Goal: Contribute content: Add original content to the website for others to see

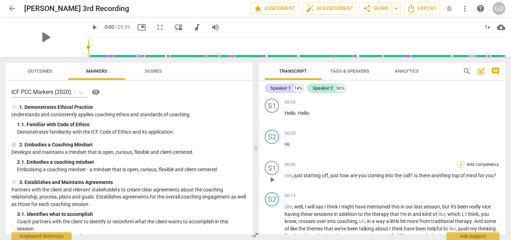
click at [458, 164] on div "+" at bounding box center [460, 164] width 7 height 7
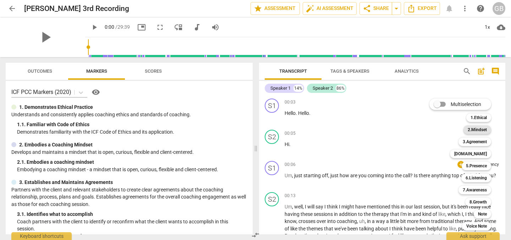
click at [483, 129] on b "2.Mindset" at bounding box center [477, 130] width 19 height 9
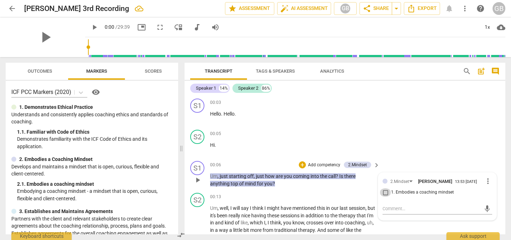
click at [385, 194] on input "1. Embodies a coaching mindset" at bounding box center [385, 192] width 11 height 9
checkbox input "true"
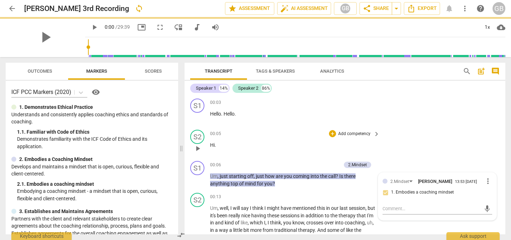
click at [436, 149] on div "S2 play_arrow pause 00:05 + Add competency keyboard_arrow_right Hi ." at bounding box center [345, 142] width 321 height 31
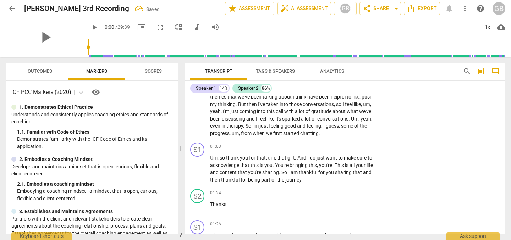
scroll to position [144, 0]
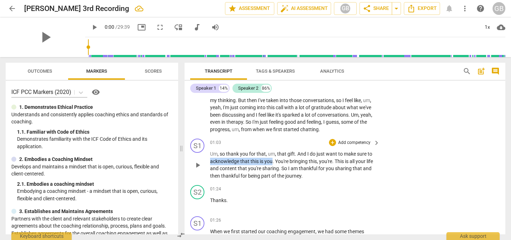
drag, startPoint x: 211, startPoint y: 169, endPoint x: 273, endPoint y: 171, distance: 61.8
click at [273, 171] on p "Um , so thank you for that , um , that gift . And I do just want to make sure t…" at bounding box center [293, 164] width 166 height 29
click at [279, 161] on div "+" at bounding box center [278, 159] width 7 height 7
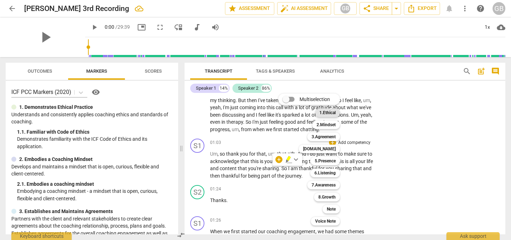
click at [336, 112] on b "1.Ethical" at bounding box center [327, 113] width 16 height 9
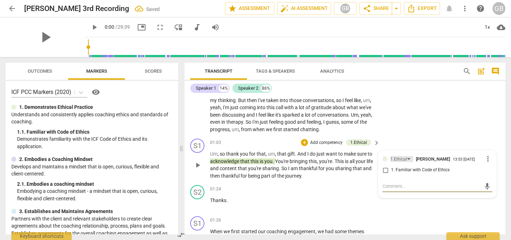
click at [408, 162] on div "1.Ethical" at bounding box center [401, 159] width 23 height 6
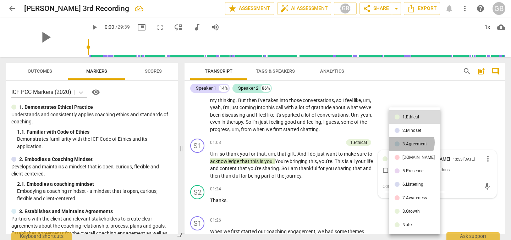
click at [410, 143] on div "3.Agreement" at bounding box center [414, 144] width 24 height 4
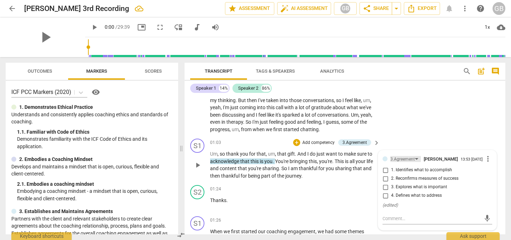
click at [412, 163] on div "3.Agreement" at bounding box center [402, 159] width 24 height 7
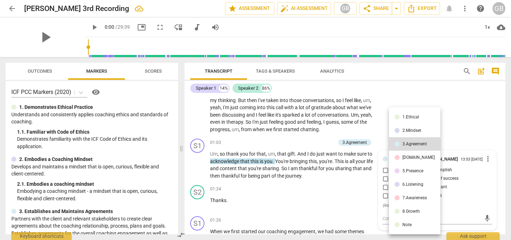
click at [411, 159] on div "[DOMAIN_NAME]" at bounding box center [418, 157] width 32 height 4
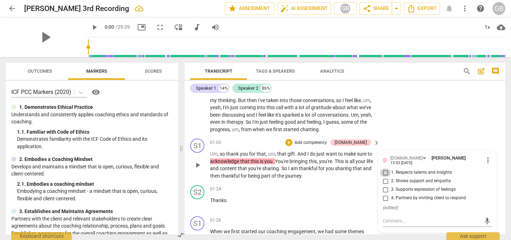
click at [384, 177] on input "1. Respects talents and insights" at bounding box center [385, 173] width 11 height 9
checkbox input "true"
click at [385, 185] on input "2. Shows support and empathy" at bounding box center [385, 181] width 11 height 9
checkbox input "true"
click at [427, 131] on div "S2 play_arrow pause 00:13 + Add competency keyboard_arrow_right Um , well , I w…" at bounding box center [345, 91] width 321 height 90
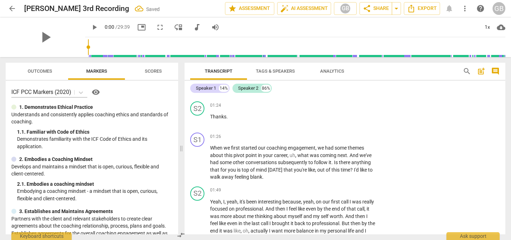
scroll to position [229, 0]
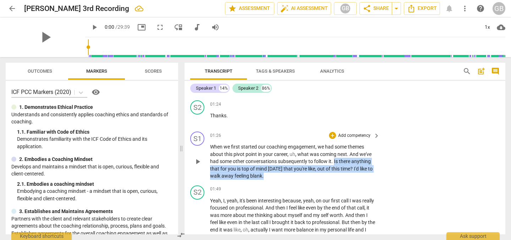
drag, startPoint x: 335, startPoint y: 170, endPoint x: 312, endPoint y: 181, distance: 25.1
click at [312, 180] on p "When we first started our coaching engagement , we had some themes about this p…" at bounding box center [293, 161] width 166 height 37
click at [361, 139] on p "Add competency" at bounding box center [355, 136] width 34 height 6
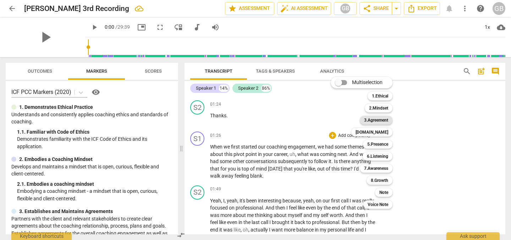
click at [382, 121] on b "3.Agreement" at bounding box center [376, 120] width 24 height 9
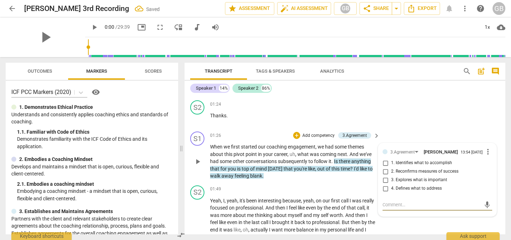
click at [383, 168] on input "1. Identifies what to accomplish" at bounding box center [385, 163] width 11 height 9
checkbox input "true"
click at [383, 193] on input "4. Defines what to address" at bounding box center [385, 189] width 11 height 9
checkbox input "true"
click at [457, 141] on div "S1 play_arrow pause 01:26 + Add competency 3.Agreement keyboard_arrow_right Whe…" at bounding box center [345, 156] width 321 height 54
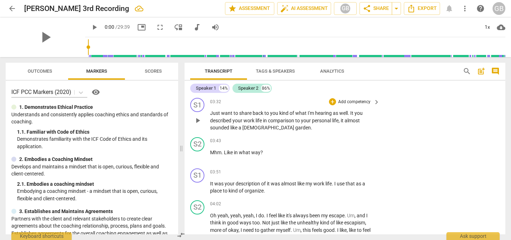
scroll to position [505, 0]
drag, startPoint x: 343, startPoint y: 136, endPoint x: 280, endPoint y: 143, distance: 63.6
click at [280, 132] on p "Just want to share back to you kind of what I'm hearing as well . It you descri…" at bounding box center [293, 121] width 166 height 22
drag, startPoint x: 239, startPoint y: 142, endPoint x: 270, endPoint y: 142, distance: 30.9
click at [270, 132] on p "Just want to share back to you kind of what I'm hearing as well . It you descri…" at bounding box center [293, 121] width 166 height 22
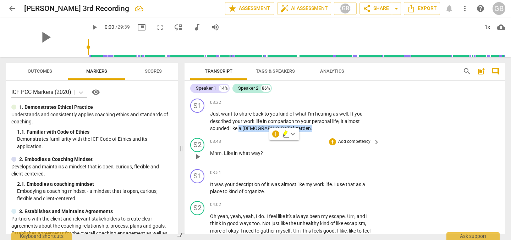
click at [320, 146] on div "03:43 + Add competency keyboard_arrow_right" at bounding box center [295, 142] width 170 height 8
click at [357, 106] on p "Add competency" at bounding box center [355, 103] width 34 height 6
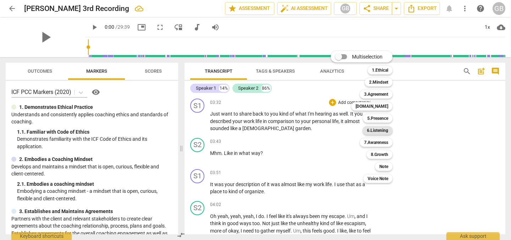
click at [386, 131] on b "6.Listening" at bounding box center [377, 130] width 21 height 9
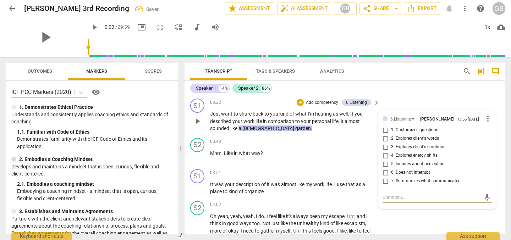
click at [384, 152] on input "3. Explores client's emotions" at bounding box center [385, 147] width 11 height 9
checkbox input "true"
click at [383, 169] on input "5. Inquires about perception" at bounding box center [385, 164] width 11 height 9
checkbox input "true"
click at [340, 157] on p "Mhm . Like in what way ?" at bounding box center [293, 153] width 166 height 7
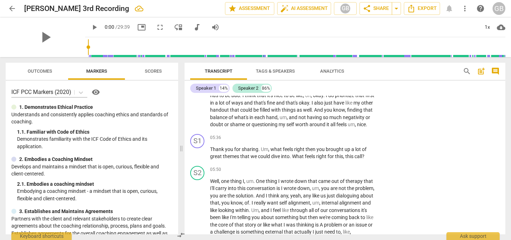
scroll to position [693, 0]
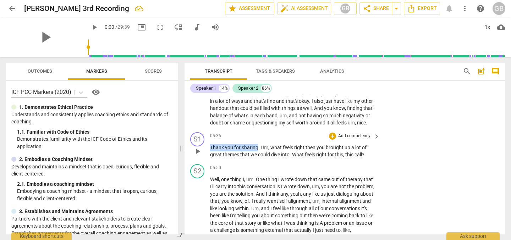
drag, startPoint x: 211, startPoint y: 170, endPoint x: 258, endPoint y: 170, distance: 47.6
click at [258, 159] on p "Thank you for sharing . Um , what feels right then you brought up a lot of grea…" at bounding box center [293, 151] width 166 height 15
click at [355, 140] on div "+ Add competency keyboard_arrow_right" at bounding box center [354, 136] width 53 height 8
click at [356, 139] on p "Add competency" at bounding box center [355, 136] width 34 height 6
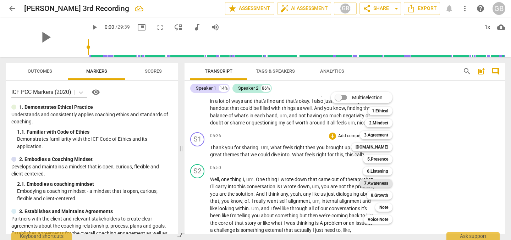
click at [382, 181] on b "7.Awareness" at bounding box center [376, 183] width 24 height 9
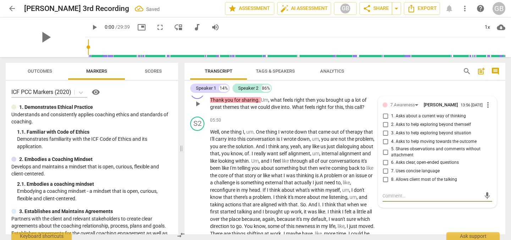
scroll to position [741, 0]
click at [488, 109] on span "more_vert" at bounding box center [488, 104] width 9 height 9
click at [488, 138] on li "Delete" at bounding box center [493, 140] width 24 height 13
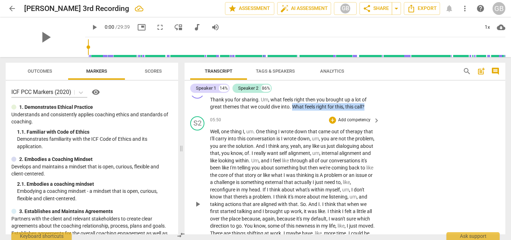
drag, startPoint x: 294, startPoint y: 128, endPoint x: 338, endPoint y: 135, distance: 44.9
click at [338, 135] on div "S1 play_arrow pause 00:03 + Add competency keyboard_arrow_right Hello . Hello .…" at bounding box center [345, 165] width 321 height 139
click at [373, 120] on div "+" at bounding box center [372, 119] width 7 height 7
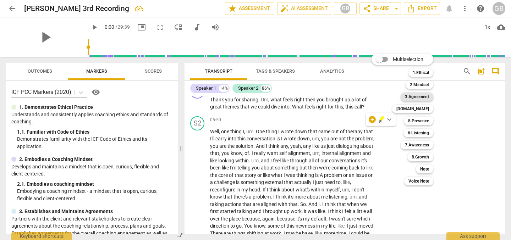
click at [424, 96] on b "3.Agreement" at bounding box center [417, 97] width 24 height 9
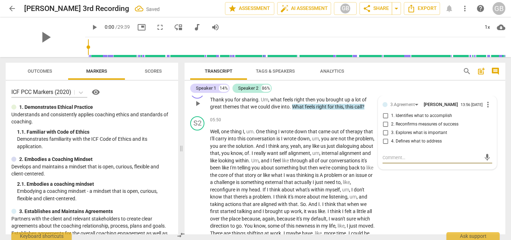
click at [385, 137] on input "3. Explores what is important" at bounding box center [385, 133] width 11 height 9
checkbox input "true"
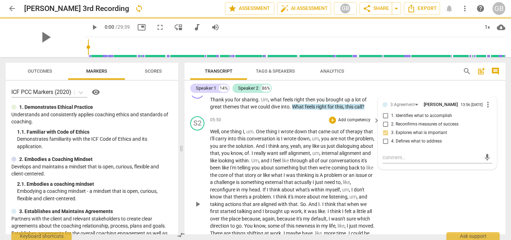
click at [432, 210] on div "S2 play_arrow pause 05:50 + Add competency keyboard_arrow_right Well , one thin…" at bounding box center [345, 199] width 321 height 170
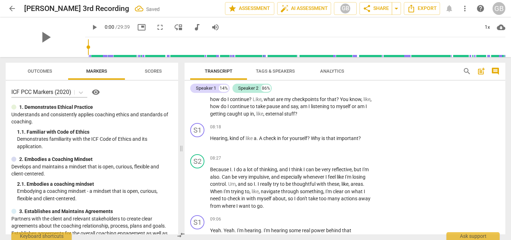
scroll to position [906, 0]
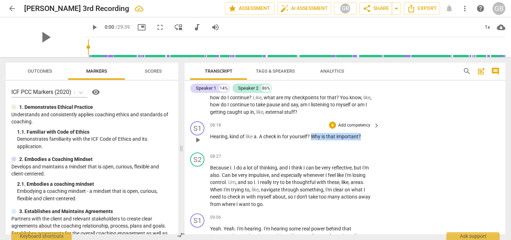
drag, startPoint x: 313, startPoint y: 165, endPoint x: 364, endPoint y: 163, distance: 51.1
click at [364, 141] on p "Hearing , kind of like a . A check in for yourself ? Why is that important ?" at bounding box center [293, 136] width 166 height 7
click at [340, 129] on p "Add competency" at bounding box center [355, 125] width 34 height 6
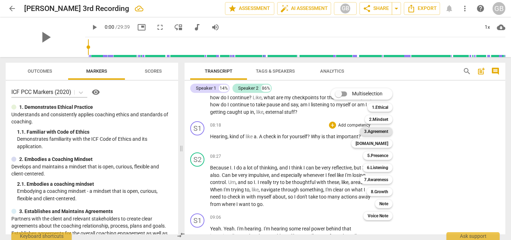
click at [388, 132] on b "3.Agreement" at bounding box center [376, 131] width 24 height 9
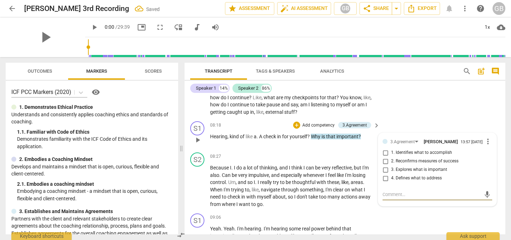
click at [382, 166] on input "2. Reconfirms measures of success" at bounding box center [385, 161] width 11 height 9
checkbox input "true"
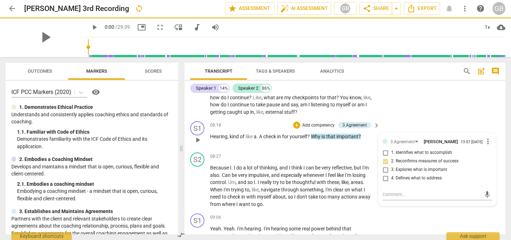
click at [384, 174] on input "3. Explores what is important" at bounding box center [385, 170] width 11 height 9
checkbox input "true"
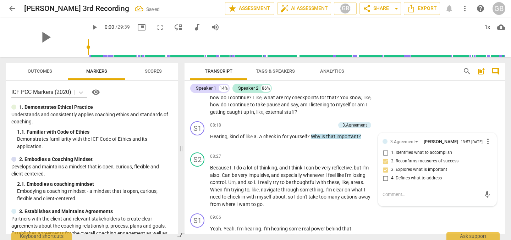
click at [422, 119] on div "S2 play_arrow pause 05:50 + Add competency keyboard_arrow_right Well , one thin…" at bounding box center [345, 34] width 321 height 170
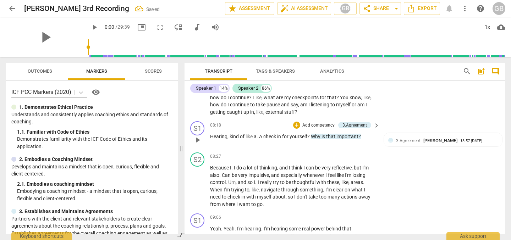
drag, startPoint x: 210, startPoint y: 166, endPoint x: 279, endPoint y: 170, distance: 69.7
click at [279, 150] on div "S1 play_arrow pause 08:18 + Add competency 3.Agreement keyboard_arrow_right Hea…" at bounding box center [345, 134] width 321 height 31
drag, startPoint x: 210, startPoint y: 165, endPoint x: 312, endPoint y: 168, distance: 101.9
click at [312, 141] on p "Hearing , kind of like a . A check in for yourself ? Why is that important ?" at bounding box center [293, 136] width 166 height 7
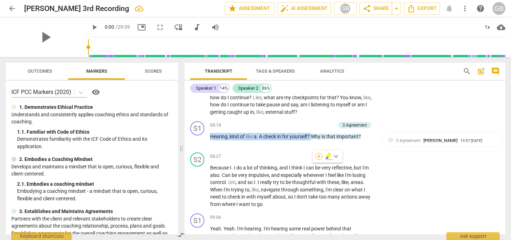
click at [319, 154] on div "+" at bounding box center [319, 156] width 7 height 7
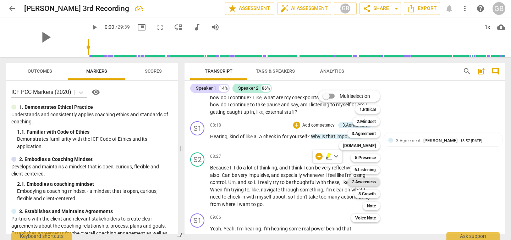
click at [371, 180] on b "7.Awareness" at bounding box center [364, 182] width 24 height 9
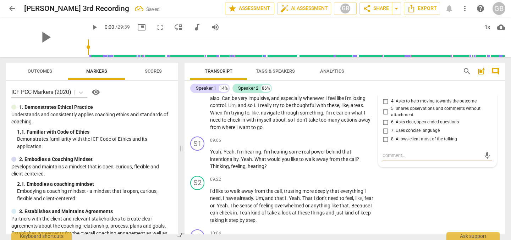
scroll to position [980, 0]
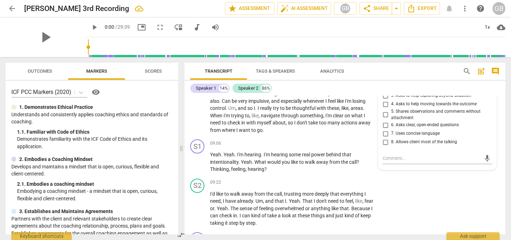
click at [384, 83] on input "1. Asks about a current way of thinking" at bounding box center [385, 79] width 11 height 9
checkbox input "true"
click at [386, 147] on input "8. Allows client most of the talking" at bounding box center [385, 142] width 11 height 9
checkbox input "true"
click at [340, 137] on div "S2 play_arrow pause 08:27 + Add competency keyboard_arrow_right Because I . I d…" at bounding box center [345, 106] width 321 height 61
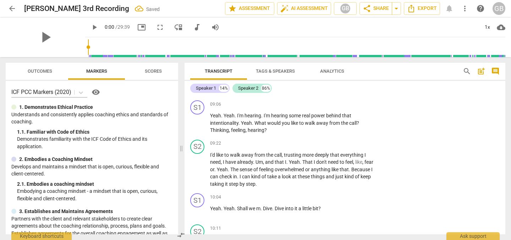
scroll to position [1022, 0]
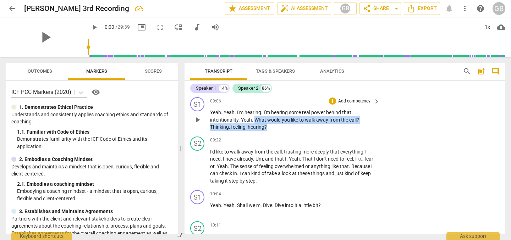
drag, startPoint x: 254, startPoint y: 148, endPoint x: 273, endPoint y: 155, distance: 19.8
click at [273, 131] on p "Yeah . Yeah . I'm hearing . I'm hearing some real power behind that intentional…" at bounding box center [293, 120] width 166 height 22
click at [350, 105] on p "Add competency" at bounding box center [355, 101] width 34 height 6
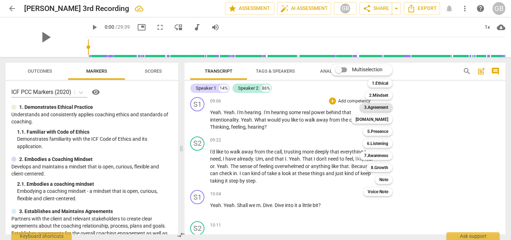
click at [387, 109] on b "3.Agreement" at bounding box center [376, 107] width 24 height 9
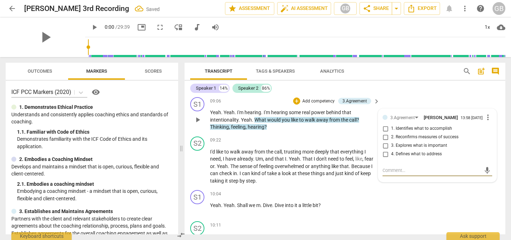
click at [387, 159] on input "4. Defines what to address" at bounding box center [385, 154] width 11 height 9
checkbox input "true"
click at [385, 142] on input "2. Reconfirms measures of success" at bounding box center [385, 137] width 11 height 9
checkbox input "true"
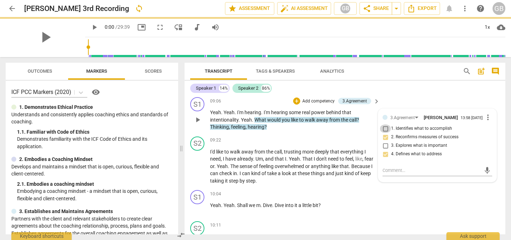
click at [387, 133] on input "1. Identifies what to accomplish" at bounding box center [385, 129] width 11 height 9
checkbox input "true"
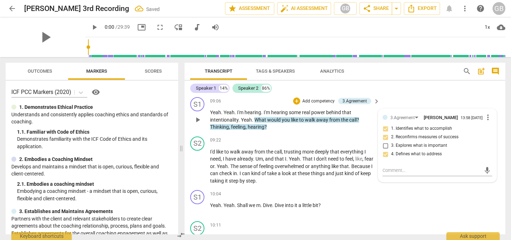
click at [384, 150] on input "3. Explores what is important" at bounding box center [385, 146] width 11 height 9
checkbox input "true"
click at [346, 144] on p "Add competency" at bounding box center [355, 140] width 34 height 6
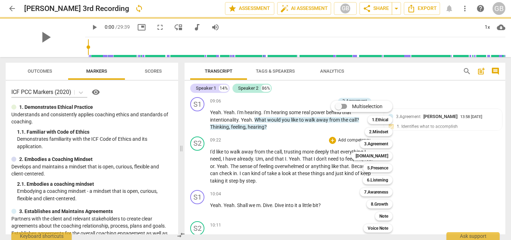
click at [305, 148] on div at bounding box center [255, 120] width 511 height 240
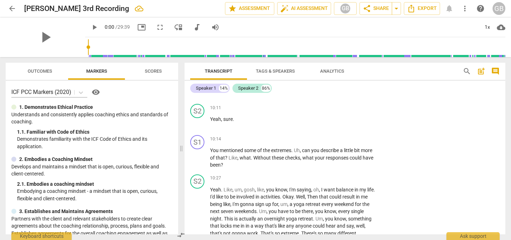
scroll to position [1141, 0]
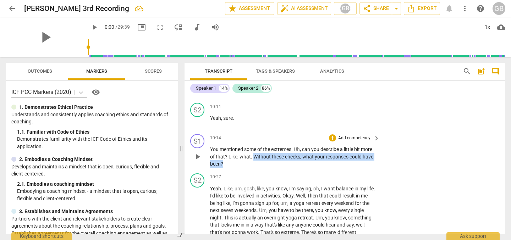
drag, startPoint x: 265, startPoint y: 185, endPoint x: 286, endPoint y: 196, distance: 23.5
click at [286, 168] on p "You mentioned some of the extremes . Uh , can you describe a little bit more of…" at bounding box center [293, 157] width 166 height 22
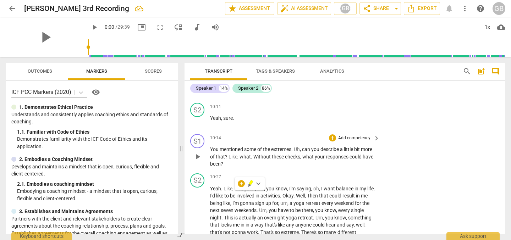
click at [300, 168] on div "10:14 + Add competency keyboard_arrow_right You mentioned some of the extremes …" at bounding box center [295, 151] width 170 height 34
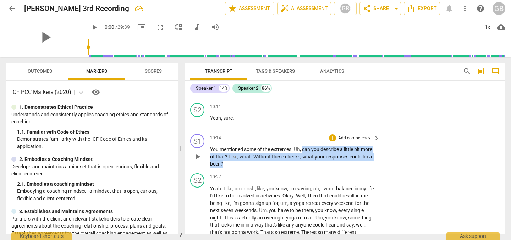
drag, startPoint x: 303, startPoint y: 177, endPoint x: 311, endPoint y: 191, distance: 15.9
click at [311, 168] on p "You mentioned some of the extremes . Uh , can you describe a little bit more of…" at bounding box center [293, 157] width 166 height 22
click at [332, 142] on div "+" at bounding box center [332, 138] width 7 height 7
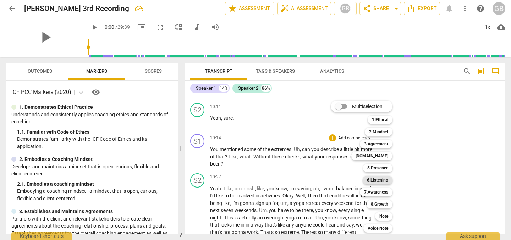
click at [388, 180] on b "6.Listening" at bounding box center [377, 180] width 21 height 9
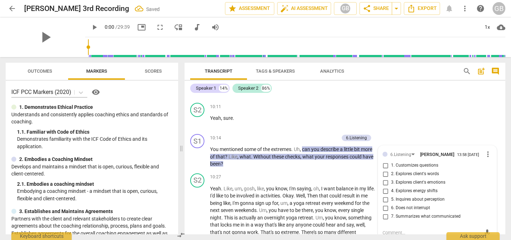
scroll to position [1240, 0]
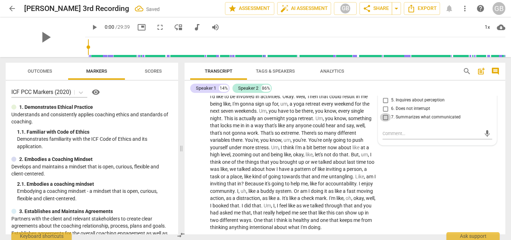
click at [384, 122] on input "7. Summarizes what communicated" at bounding box center [385, 117] width 11 height 9
checkbox input "true"
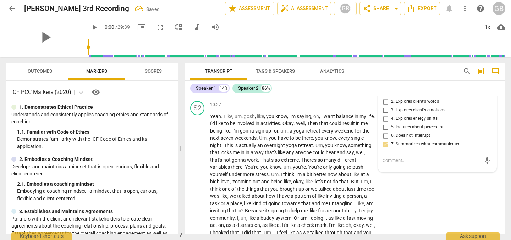
scroll to position [1212, 0]
click at [389, 116] on input "3. Explores client's emotions" at bounding box center [385, 111] width 11 height 9
checkbox input "true"
click at [384, 107] on input "2. Explores client's words" at bounding box center [385, 103] width 11 height 9
checkbox input "true"
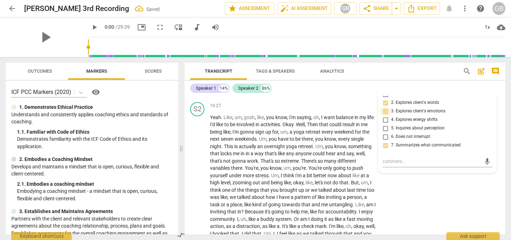
click at [385, 116] on input "3. Explores client's emotions" at bounding box center [385, 111] width 11 height 9
click at [384, 116] on input "3. Explores client's emotions" at bounding box center [385, 111] width 11 height 9
checkbox input "false"
click at [350, 130] on div "S2 play_arrow pause 10:27 + Add competency keyboard_arrow_right Yeah . Like , u…" at bounding box center [345, 180] width 321 height 163
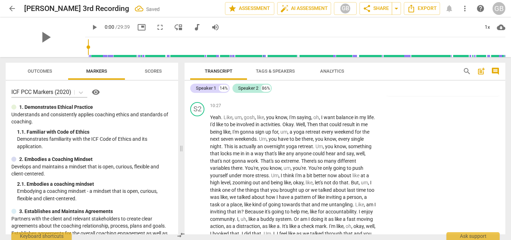
drag, startPoint x: 210, startPoint y: 106, endPoint x: 296, endPoint y: 109, distance: 85.9
click at [296, 97] on p "You mentioned some of the extremes . Uh , can you describe a little bit more of…" at bounding box center [293, 86] width 166 height 22
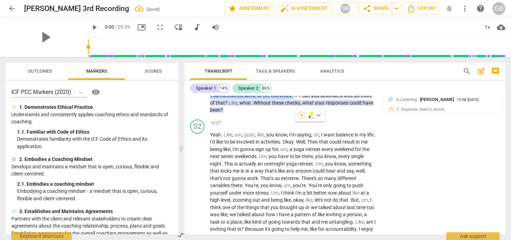
click at [304, 115] on div "+" at bounding box center [301, 115] width 7 height 7
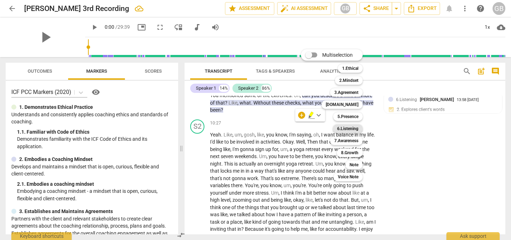
click at [353, 127] on b "6.Listening" at bounding box center [347, 129] width 21 height 9
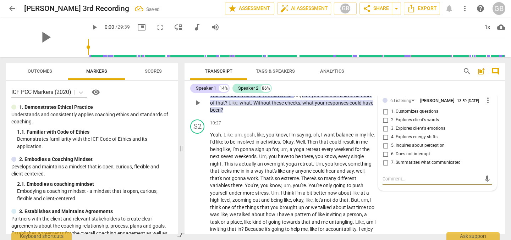
click at [382, 133] on input "3. Explores client's emotions" at bounding box center [385, 129] width 11 height 9
checkbox input "true"
click at [285, 127] on div "10:27 + Add competency keyboard_arrow_right" at bounding box center [295, 124] width 170 height 8
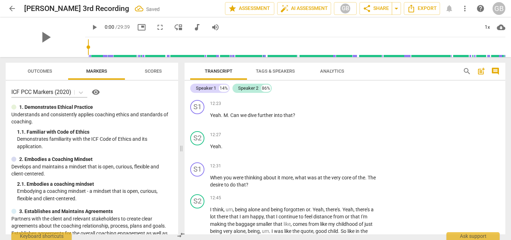
scroll to position [1380, 0]
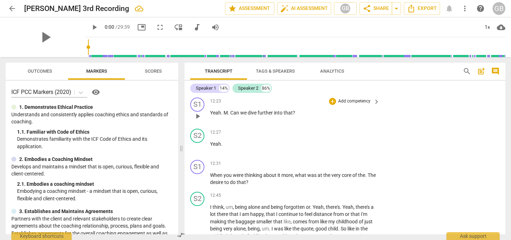
click at [361, 105] on p "Add competency" at bounding box center [355, 101] width 34 height 6
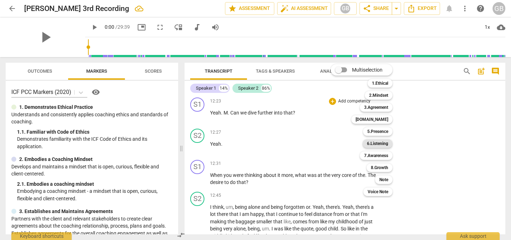
click at [378, 141] on b "6.Listening" at bounding box center [377, 143] width 21 height 9
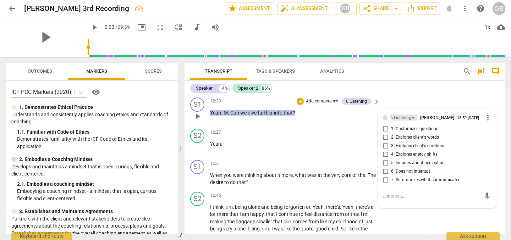
click at [410, 121] on div "6.Listening" at bounding box center [403, 118] width 27 height 6
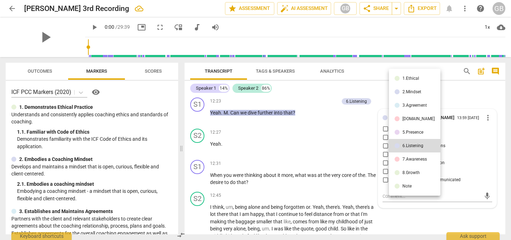
click at [412, 159] on div "7.Awareness" at bounding box center [414, 159] width 24 height 4
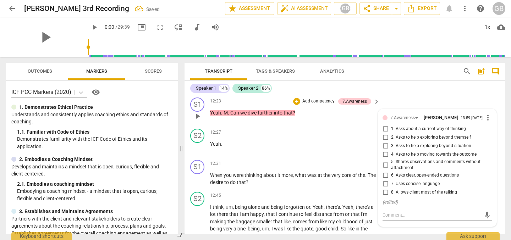
click at [385, 150] on input "3. Asks to help exploring beyond situation" at bounding box center [385, 146] width 11 height 9
checkbox input "true"
click at [319, 154] on div "12:27 + Add competency keyboard_arrow_right Yeah ." at bounding box center [295, 142] width 170 height 26
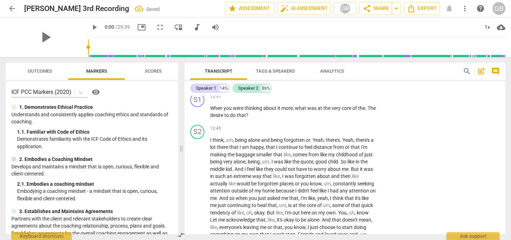
scroll to position [1452, 0]
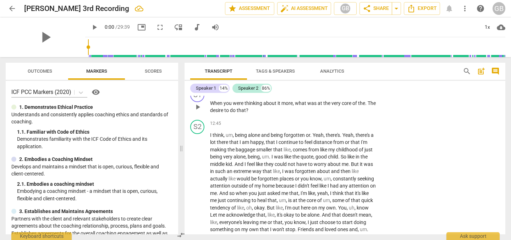
click at [355, 95] on p "Add competency" at bounding box center [355, 92] width 34 height 6
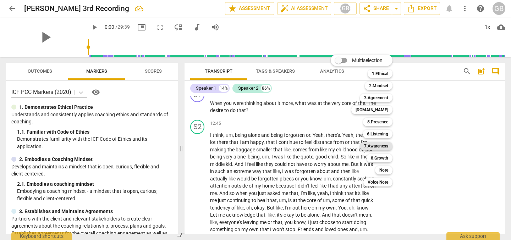
click at [384, 144] on b "7.Awareness" at bounding box center [376, 146] width 24 height 9
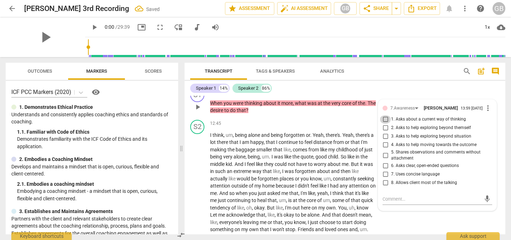
click at [384, 124] on input "1. Asks about a current way of thinking" at bounding box center [385, 119] width 11 height 9
checkbox input "true"
click at [303, 117] on div "S1 play_arrow pause 12:31 + Add competency 7.Awareness keyboard_arrow_right Whe…" at bounding box center [345, 101] width 321 height 32
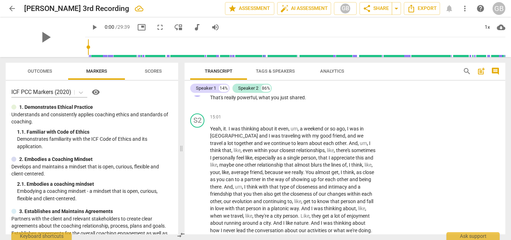
scroll to position [1657, 0]
